Goal: Navigation & Orientation: Find specific page/section

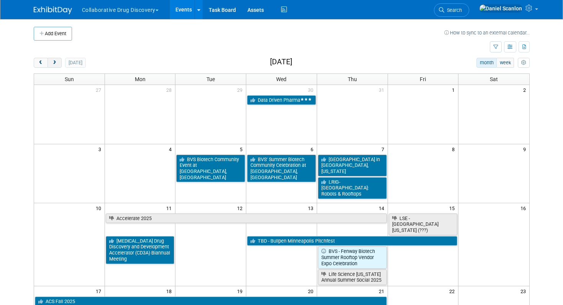
click at [56, 65] on span "next" at bounding box center [55, 63] width 6 height 5
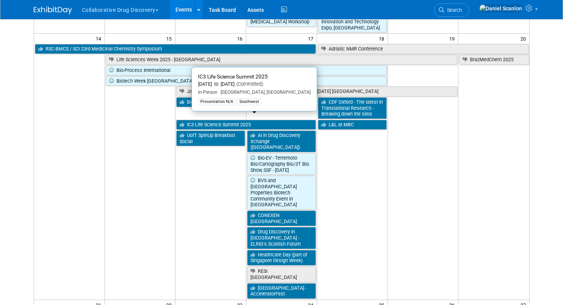
scroll to position [478, 0]
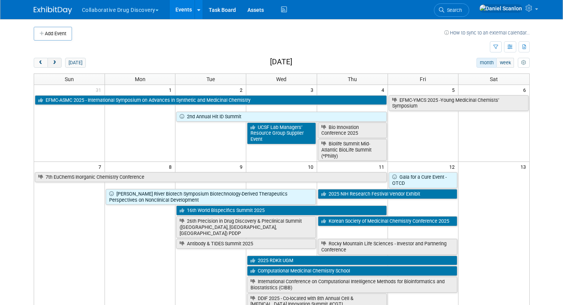
click at [56, 62] on span "next" at bounding box center [55, 63] width 6 height 5
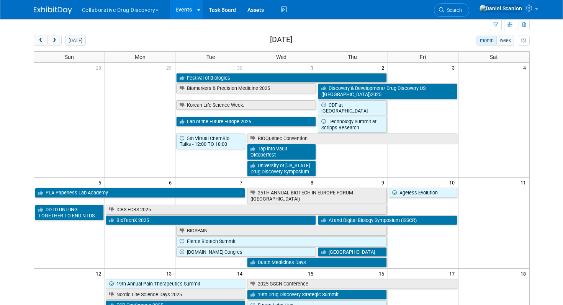
scroll to position [74, 0]
